Goal: Find specific page/section

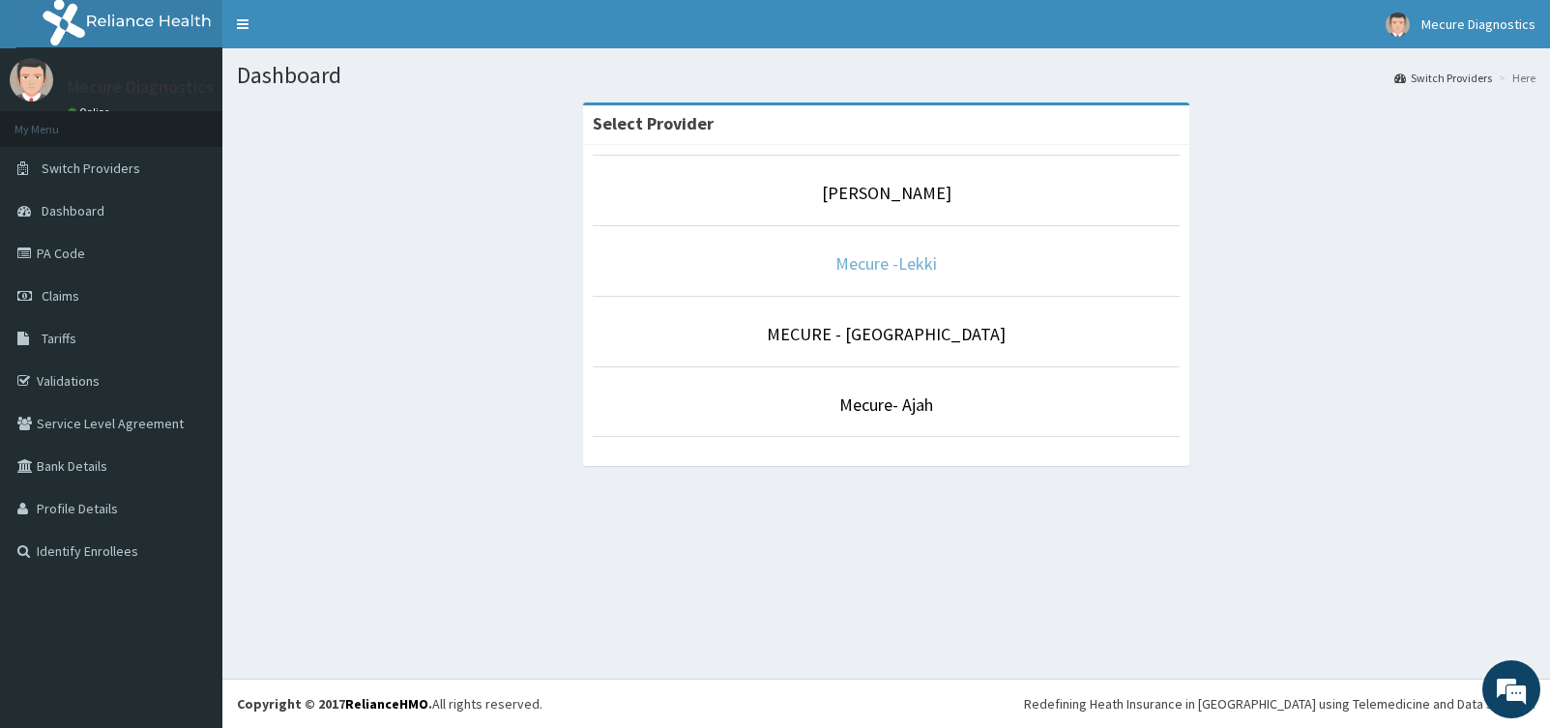
click at [888, 270] on link "Mecure -Lekki" at bounding box center [887, 263] width 102 height 22
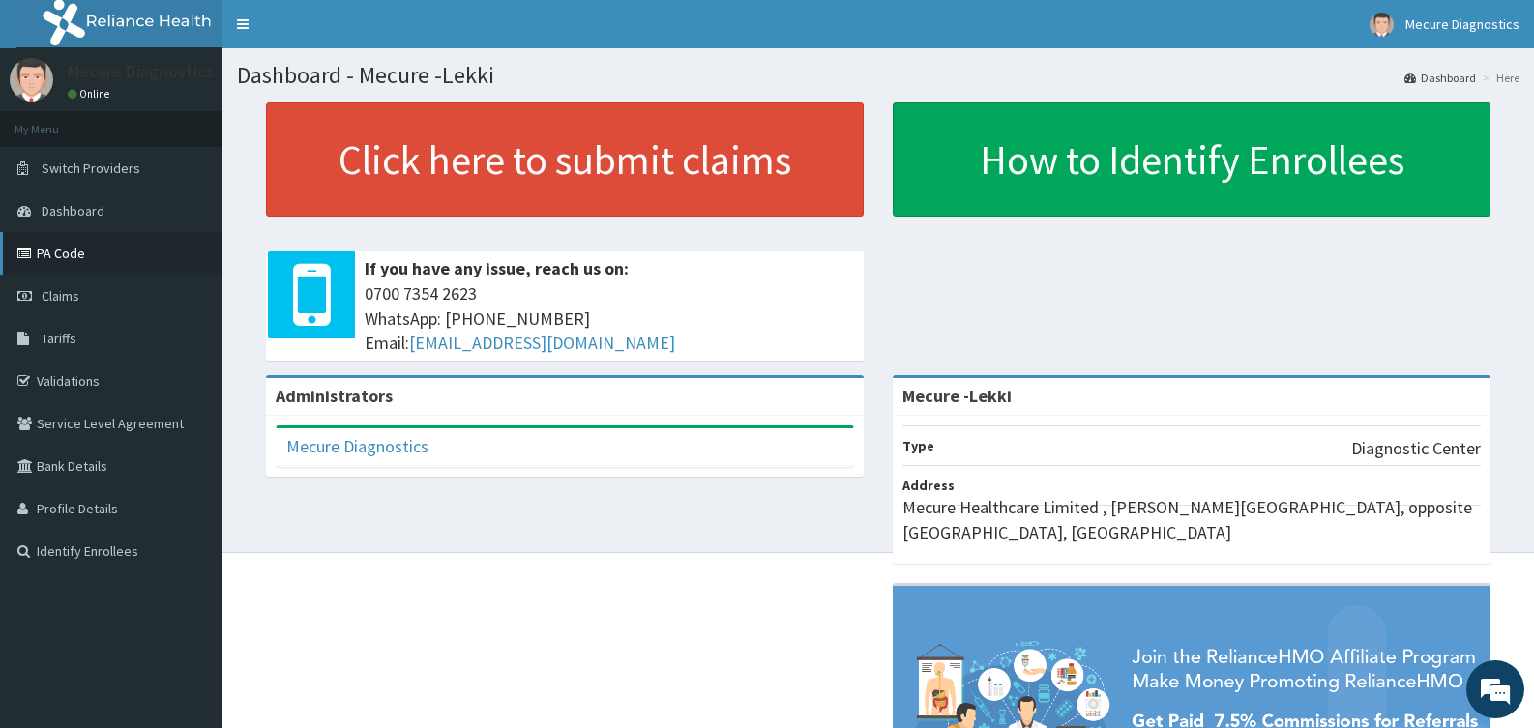
click at [79, 256] on link "PA Code" at bounding box center [111, 253] width 222 height 43
